Goal: Transaction & Acquisition: Purchase product/service

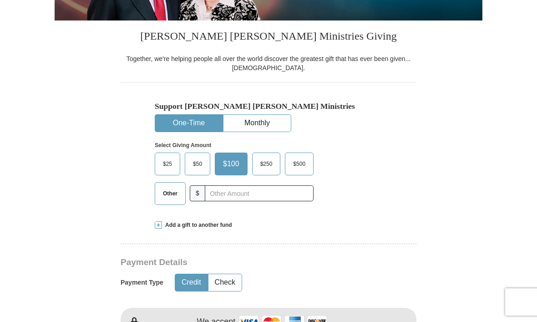
scroll to position [186, 0]
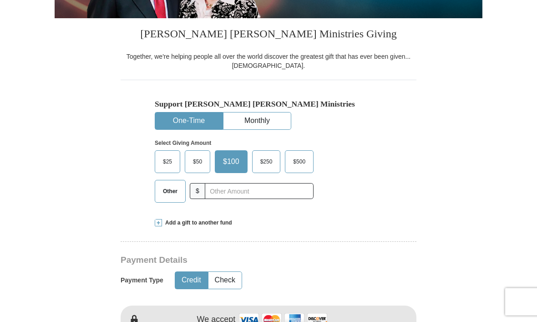
click at [170, 192] on span "Other" at bounding box center [170, 192] width 24 height 14
click at [0, 0] on input "Other" at bounding box center [0, 0] width 0 height 0
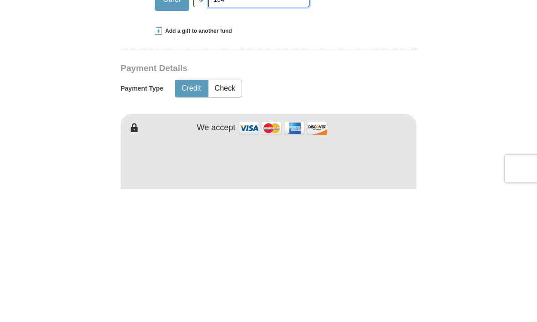
scroll to position [246, 0]
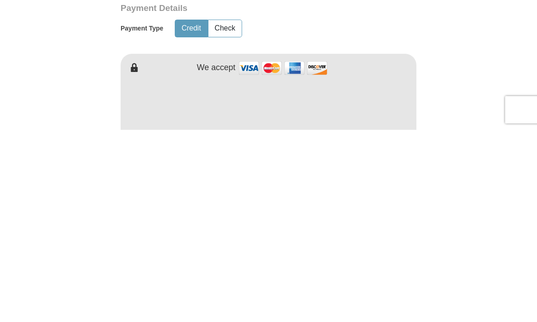
type input "134"
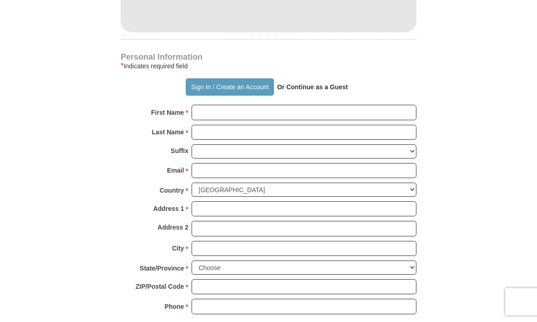
scroll to position [559, 0]
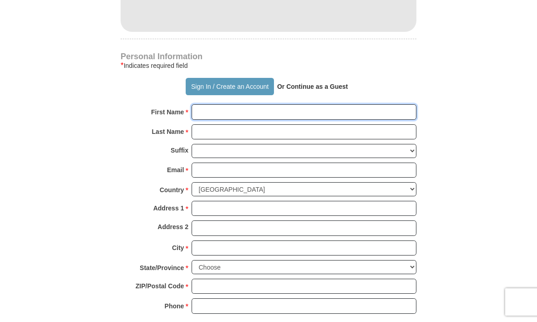
click at [279, 109] on input "First Name *" at bounding box center [303, 111] width 225 height 15
type input "[PERSON_NAME]"
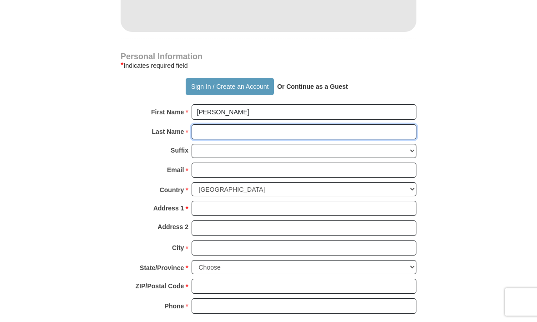
click at [247, 130] on input "Last Name *" at bounding box center [303, 131] width 225 height 15
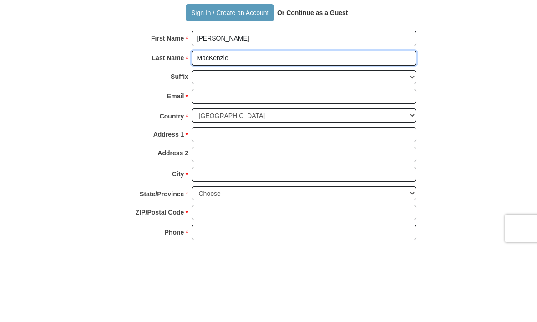
type input "MacKenzie"
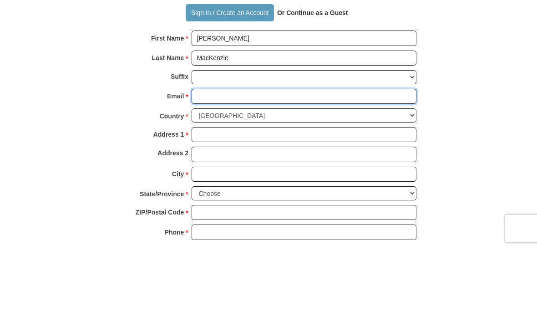
click at [262, 162] on input "Email *" at bounding box center [303, 169] width 225 height 15
type input "[EMAIL_ADDRESS][DOMAIN_NAME]"
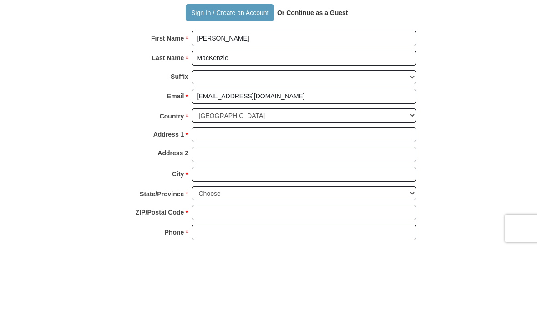
click at [268, 201] on input "Address 1 *" at bounding box center [303, 208] width 225 height 15
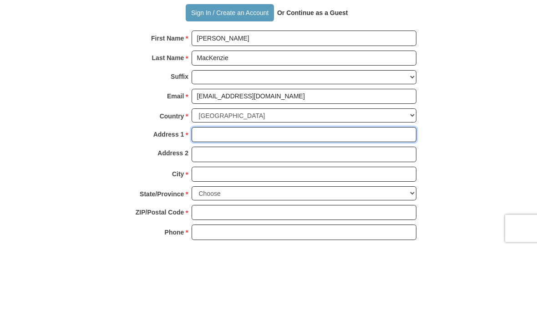
type input "1647 Commonwealth Cir"
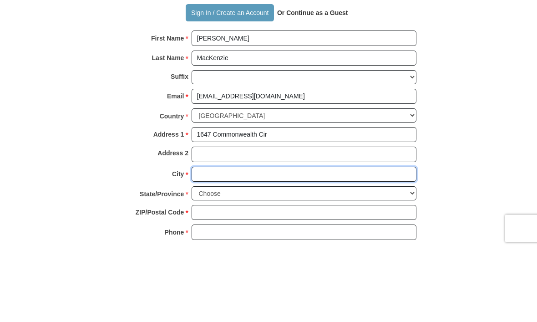
type input "Reno"
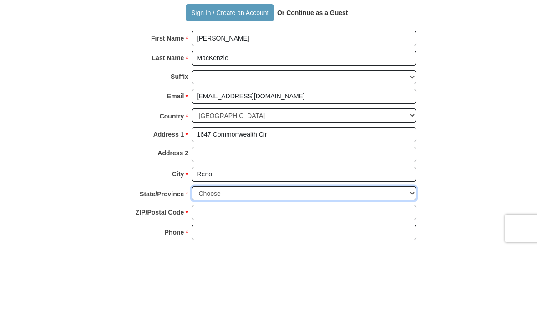
select select "NV"
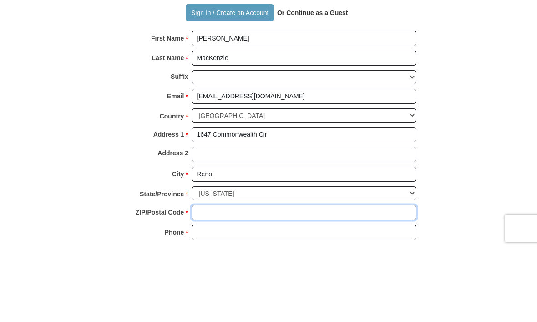
type input "89503"
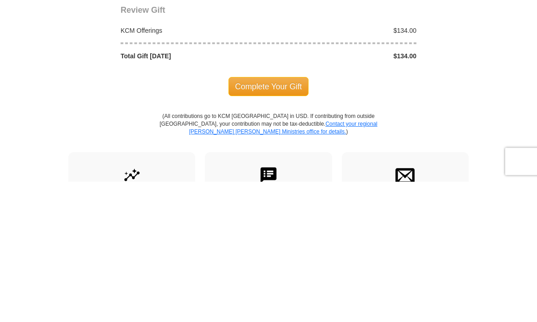
scroll to position [844, 0]
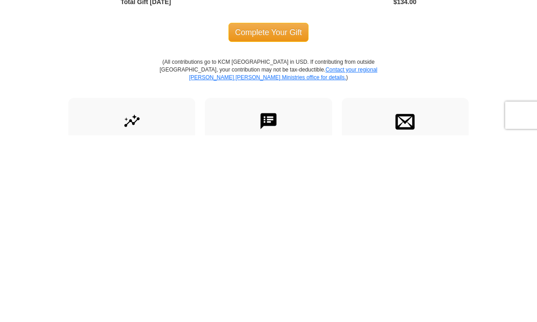
type input "7758438087"
click at [271, 209] on span "Complete Your Gift" at bounding box center [268, 218] width 81 height 19
